Goal: Transaction & Acquisition: Purchase product/service

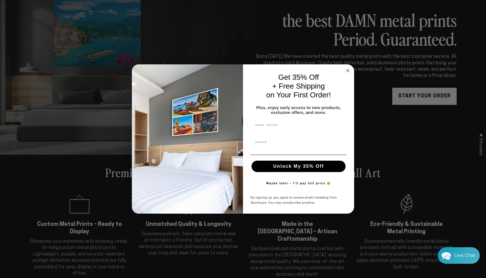
scroll to position [84, 0]
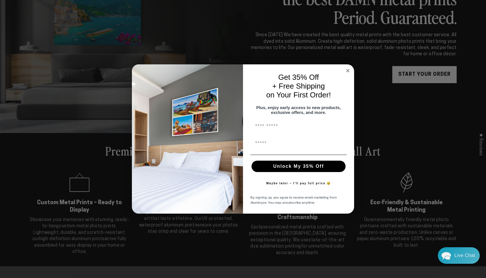
click at [346, 67] on circle "Close dialog" at bounding box center [347, 70] width 7 height 7
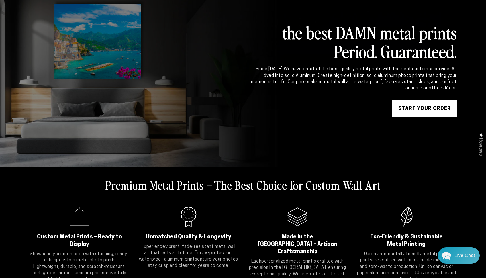
scroll to position [0, 0]
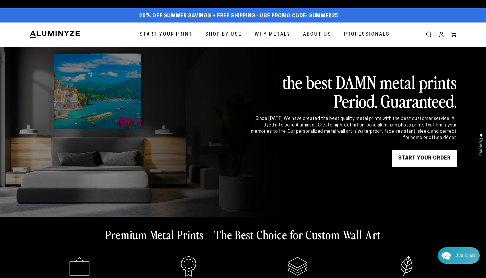
click at [179, 34] on span "Start Your Print" at bounding box center [165, 34] width 53 height 8
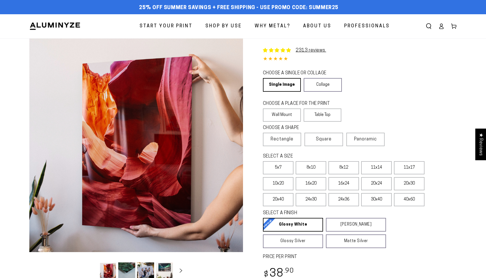
select select "**********"
click at [413, 200] on label "40x60" at bounding box center [409, 199] width 30 height 13
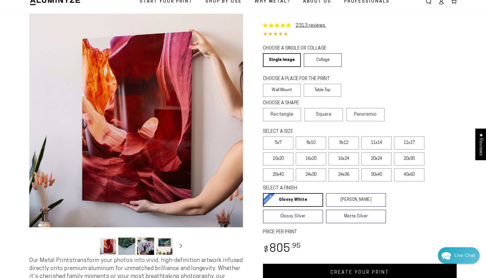
scroll to position [29, 0]
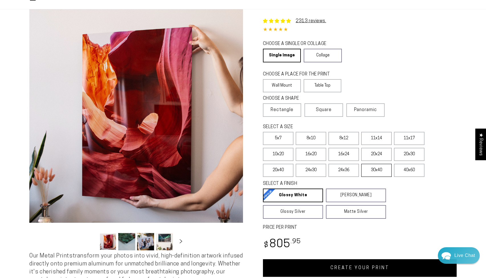
click at [385, 172] on label "30x40" at bounding box center [376, 170] width 30 height 13
click at [349, 158] on label "16x24" at bounding box center [343, 154] width 30 height 13
click at [408, 171] on label "40x60" at bounding box center [409, 170] width 30 height 13
click at [381, 173] on label "30x40" at bounding box center [376, 170] width 30 height 13
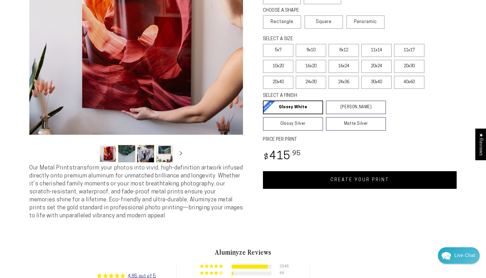
scroll to position [116, 0]
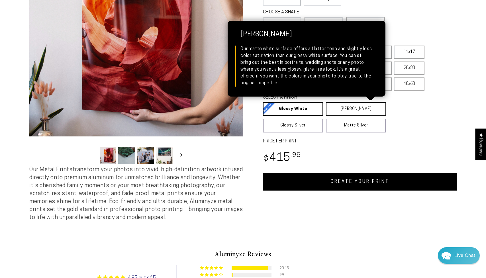
click at [355, 107] on link "Matte White Matte White Our matte white surface offers a flatter tone and sligh…" at bounding box center [356, 109] width 60 height 14
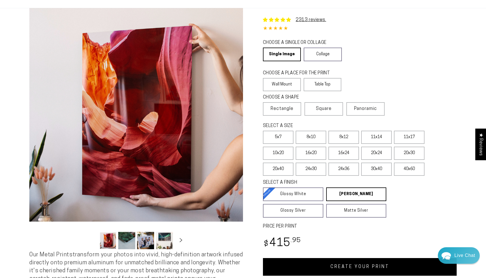
scroll to position [35, 0]
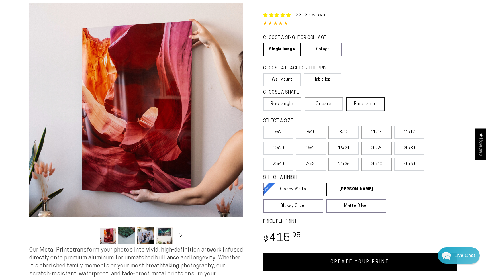
click at [376, 105] on span "Panoramic" at bounding box center [365, 104] width 23 height 5
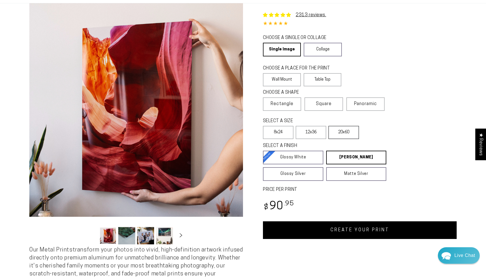
click at [346, 133] on label "20x60" at bounding box center [343, 132] width 30 height 13
click at [287, 105] on span "Rectangle" at bounding box center [281, 103] width 23 height 7
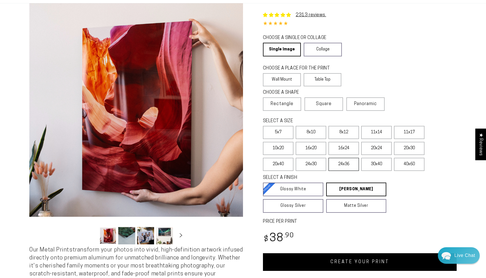
click at [351, 166] on label "24x36" at bounding box center [343, 164] width 30 height 13
click at [375, 167] on label "30x40" at bounding box center [376, 164] width 30 height 13
click at [410, 167] on label "40x60" at bounding box center [409, 164] width 30 height 13
click at [382, 167] on label "30x40" at bounding box center [376, 164] width 30 height 13
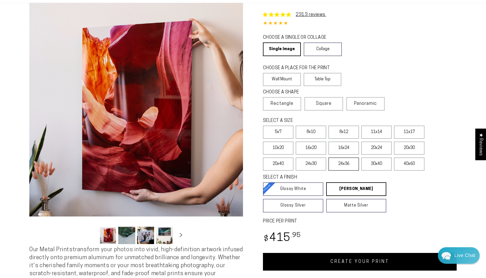
click at [345, 166] on label "24x36" at bounding box center [343, 163] width 30 height 13
click at [315, 163] on label "24x30" at bounding box center [310, 163] width 30 height 13
click at [395, 41] on div "CHOOSE A SINGLE OR COLLAGE Learn more Single Image Collage" at bounding box center [360, 46] width 194 height 25
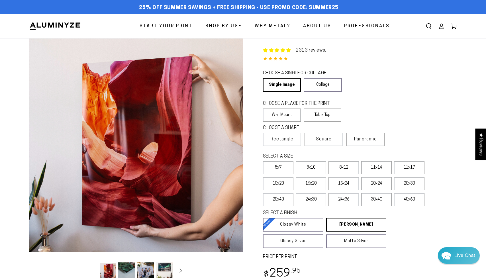
click at [441, 26] on ellipse at bounding box center [441, 25] width 2 height 2
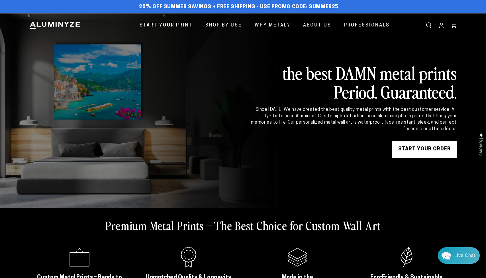
scroll to position [1, 0]
